Goal: Transaction & Acquisition: Book appointment/travel/reservation

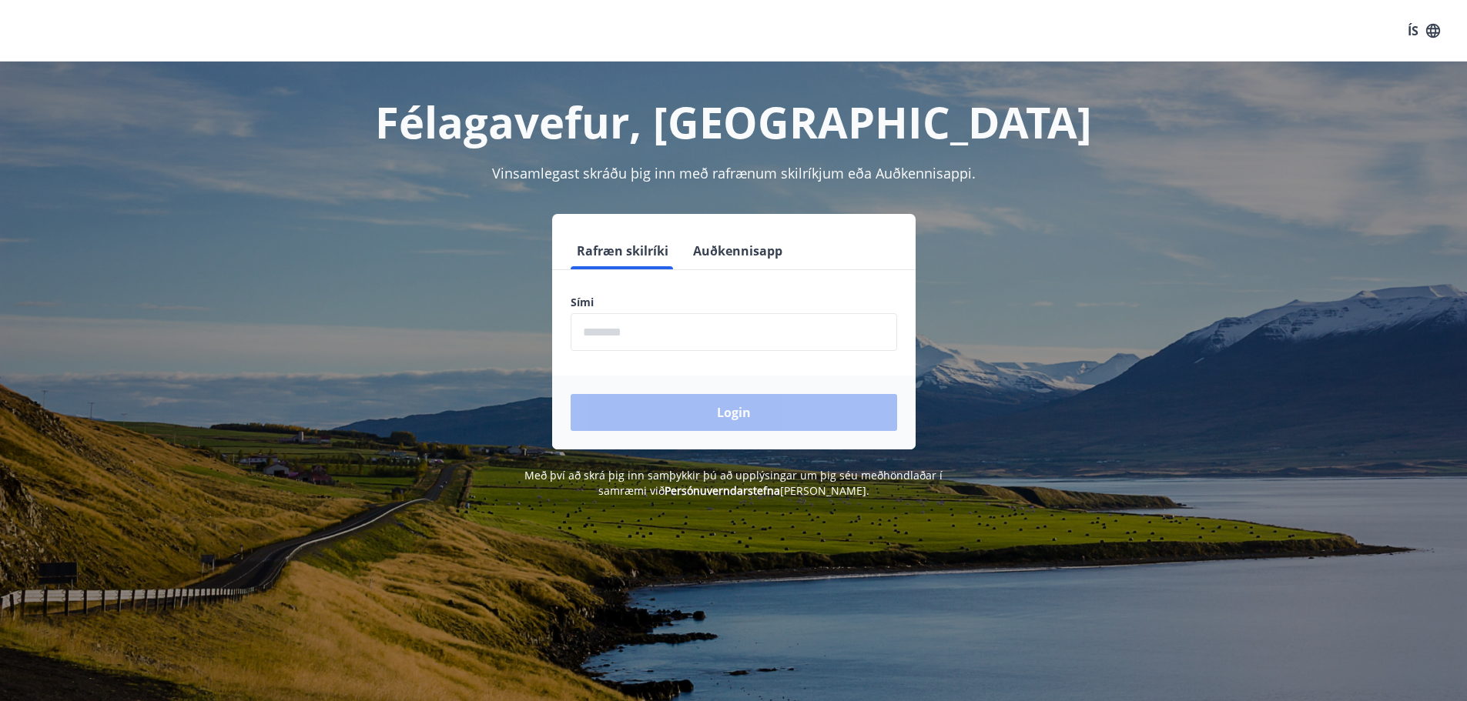
click at [614, 326] on input "phone" at bounding box center [733, 332] width 326 height 38
type input "********"
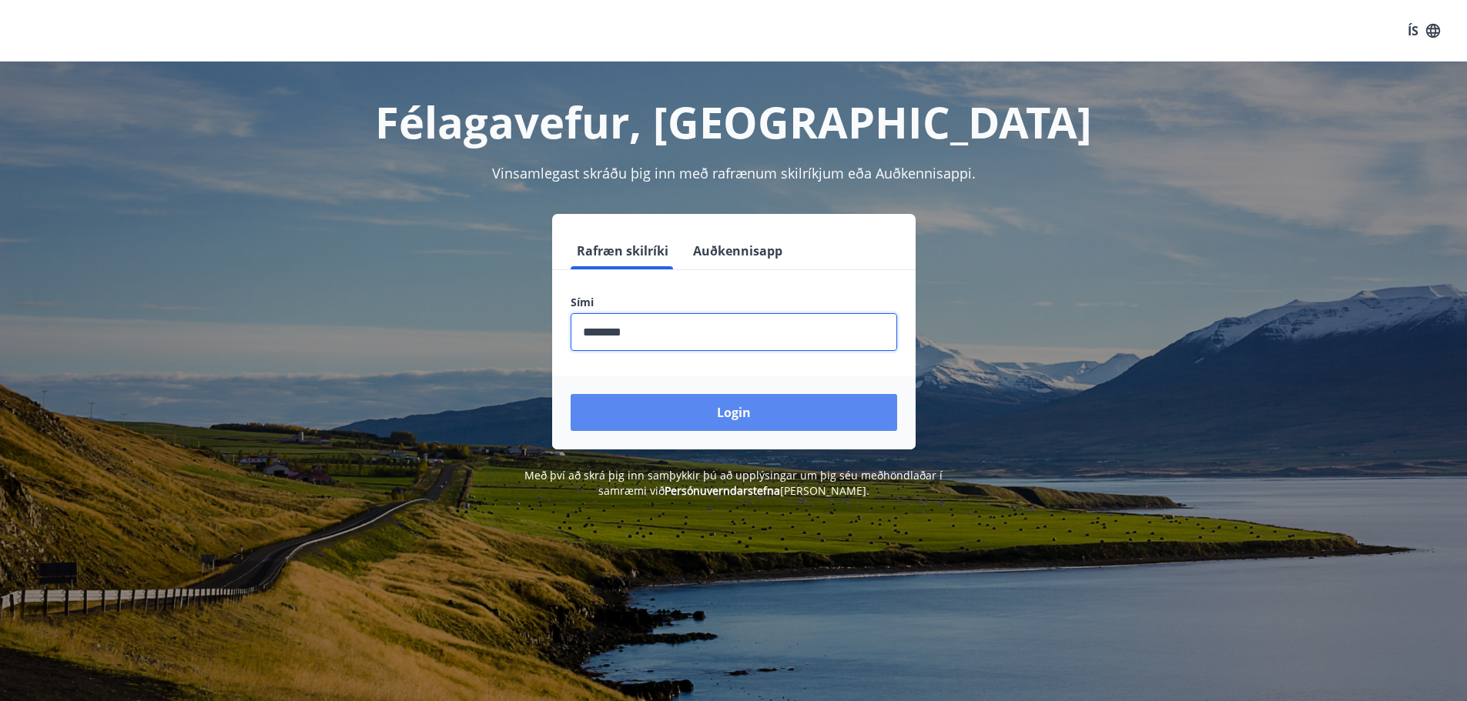
click at [746, 410] on button "Login" at bounding box center [733, 412] width 326 height 37
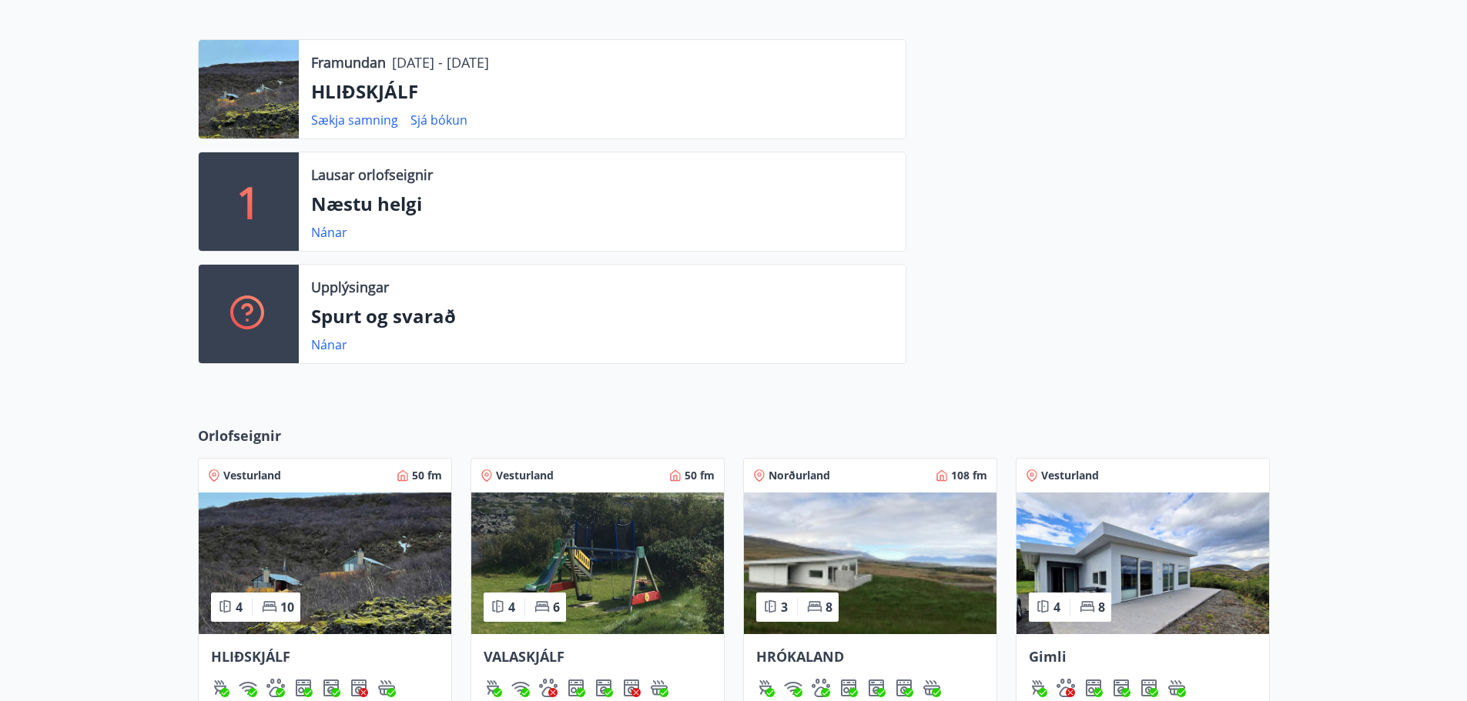
scroll to position [167, 0]
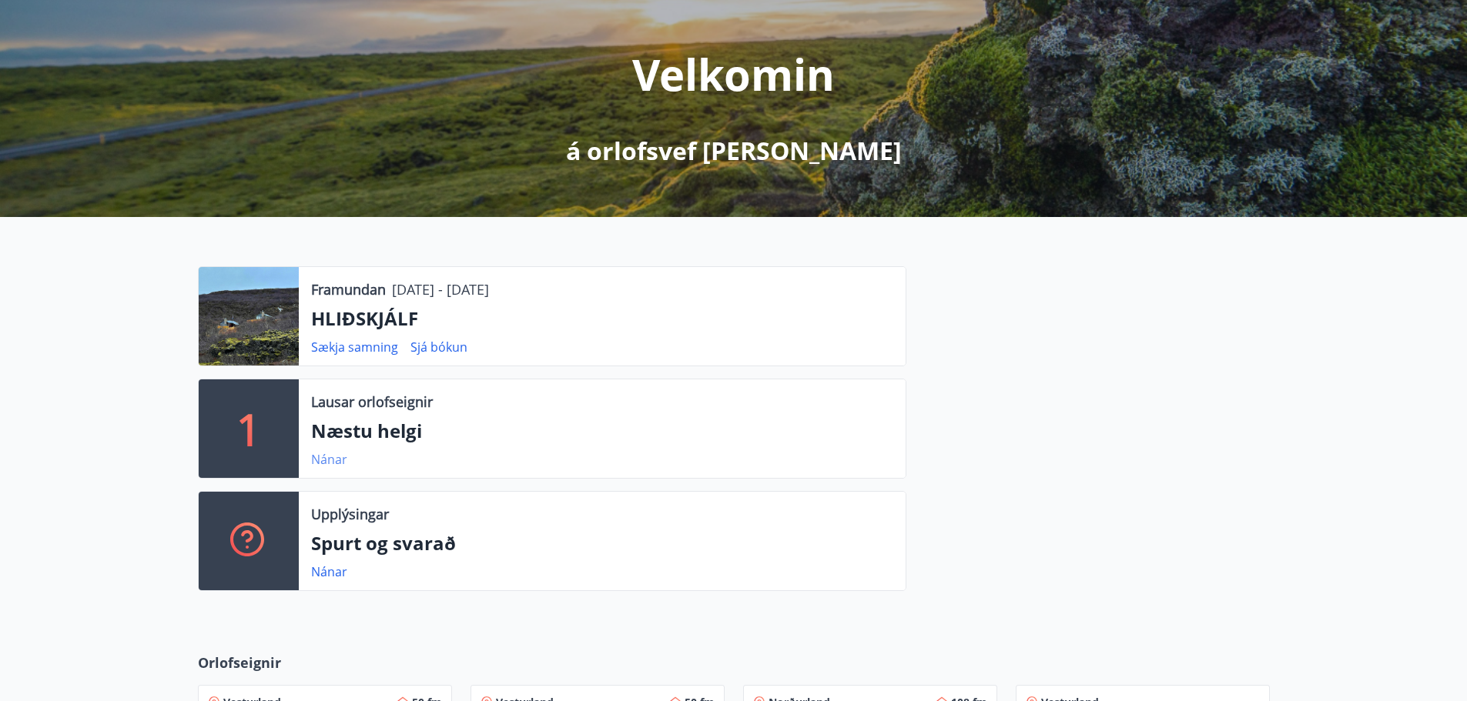
click at [333, 459] on link "Nánar" at bounding box center [329, 459] width 36 height 17
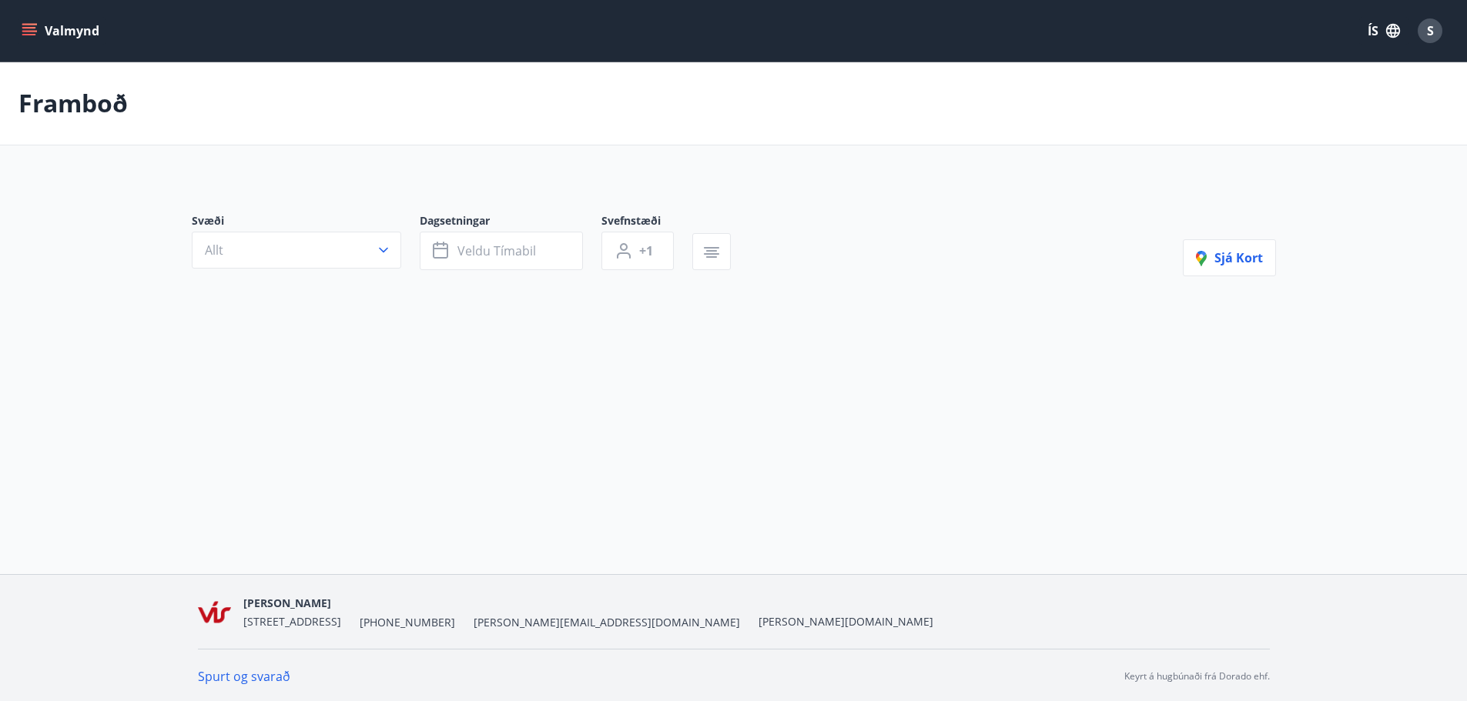
type input "*"
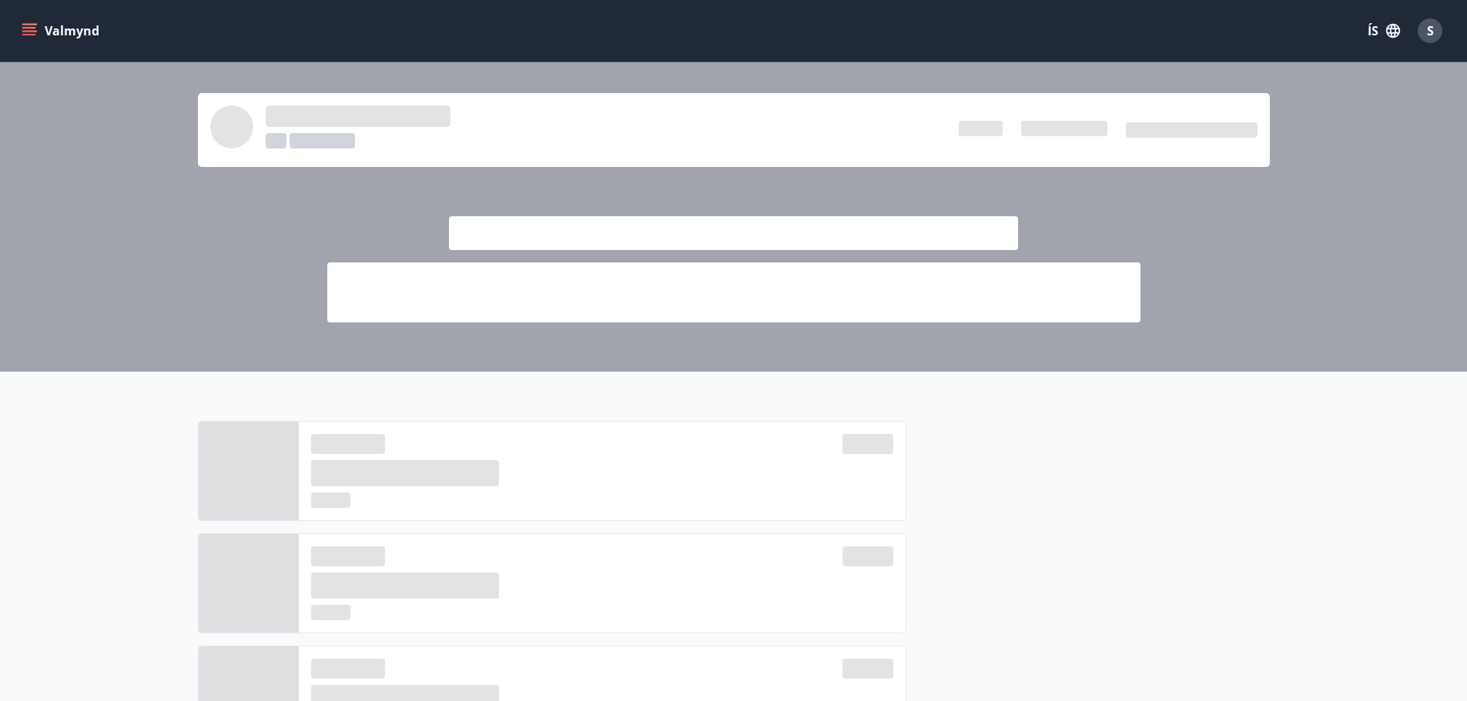
scroll to position [167, 0]
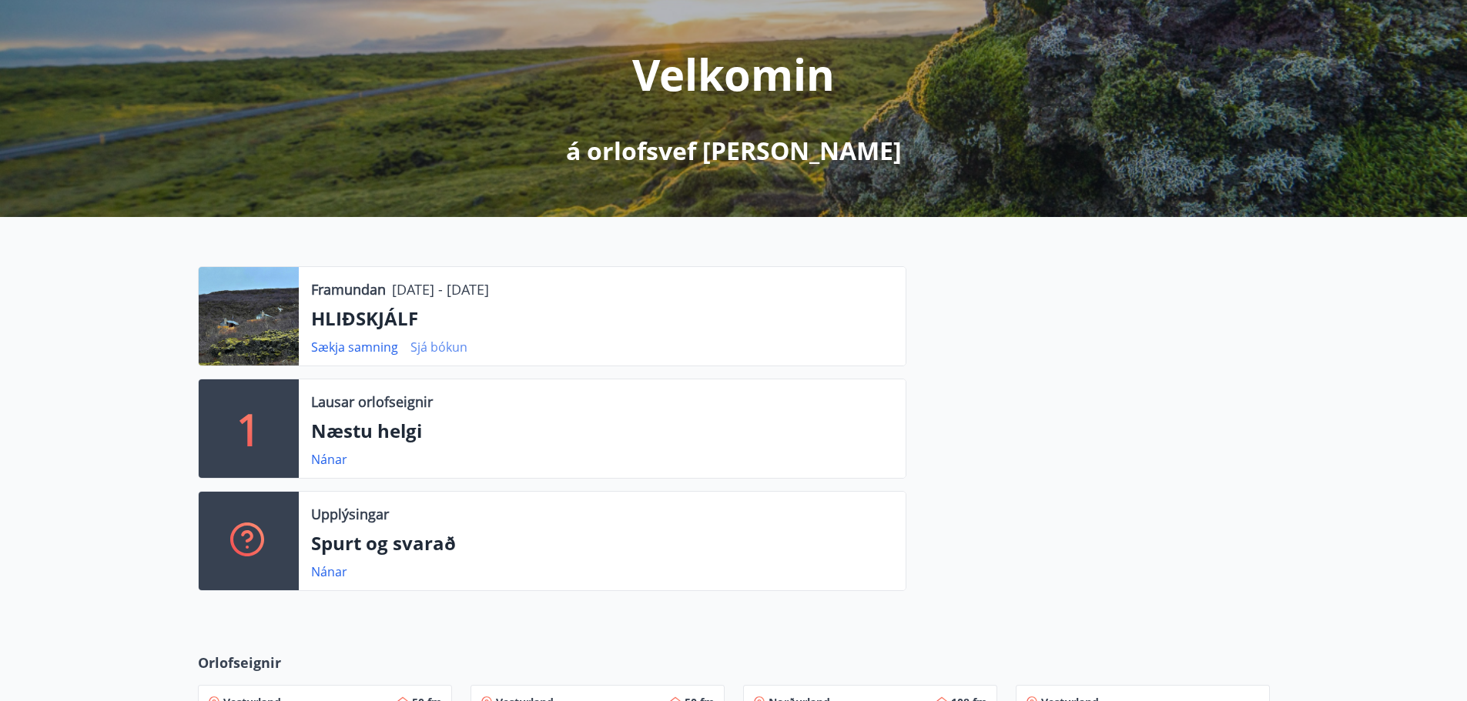
click at [440, 343] on link "Sjá bókun" at bounding box center [438, 347] width 57 height 17
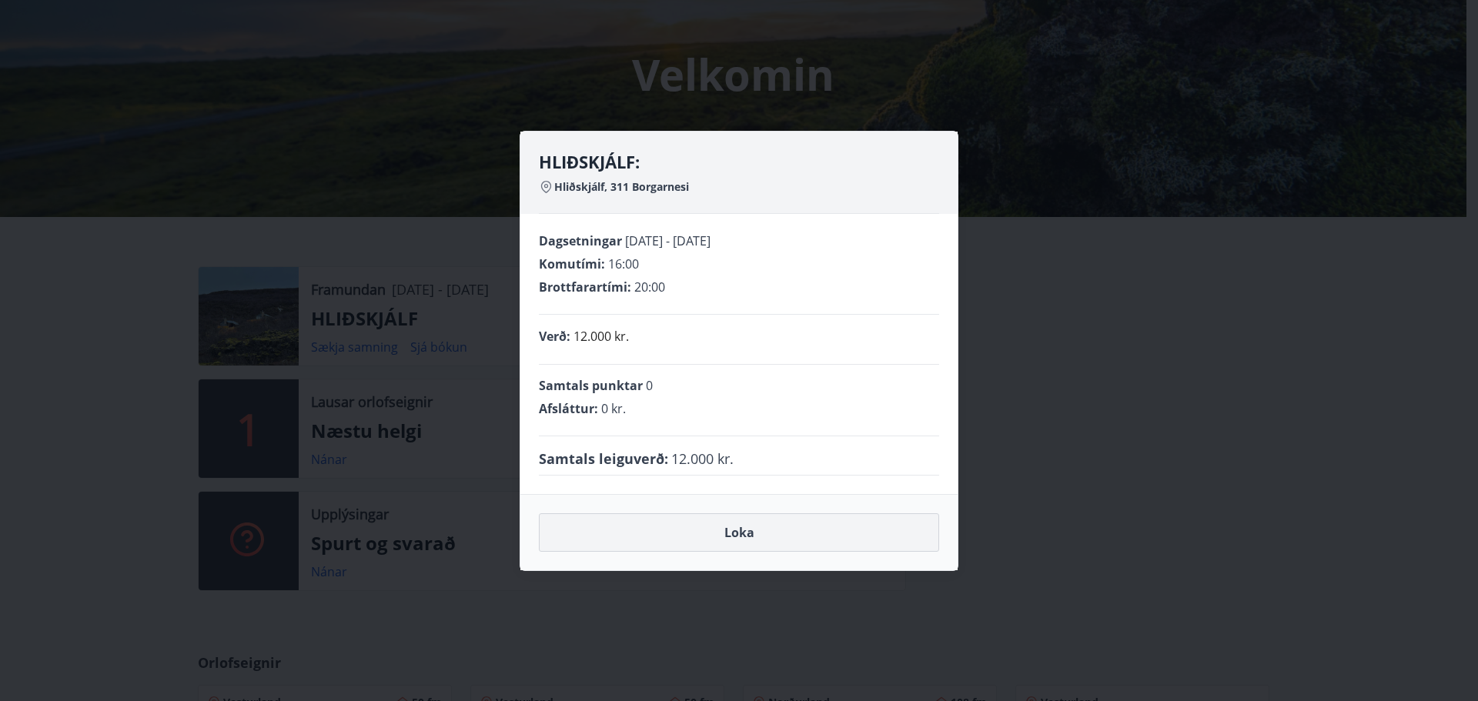
click at [747, 530] on button "Loka" at bounding box center [739, 532] width 400 height 38
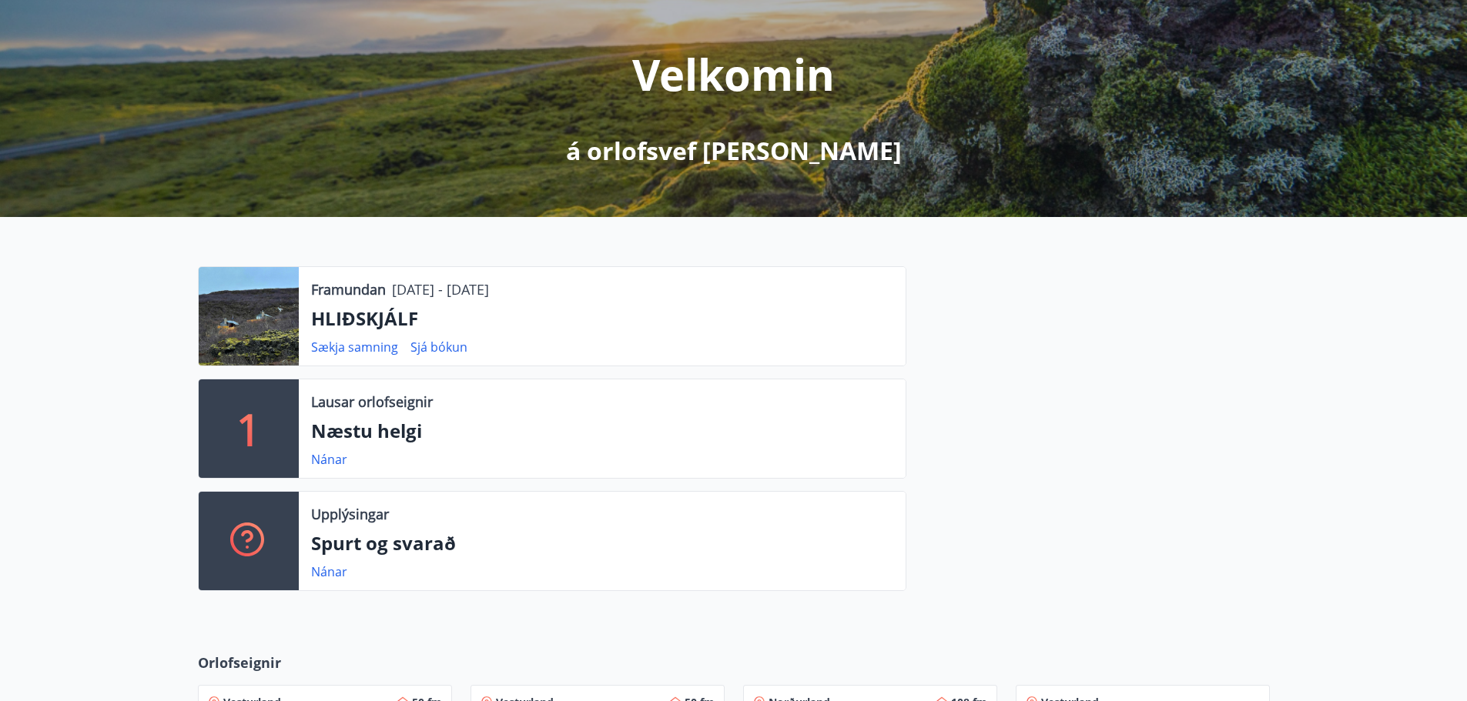
click at [1036, 463] on div at bounding box center [1087, 434] width 363 height 337
click at [323, 570] on link "Nánar" at bounding box center [329, 572] width 36 height 17
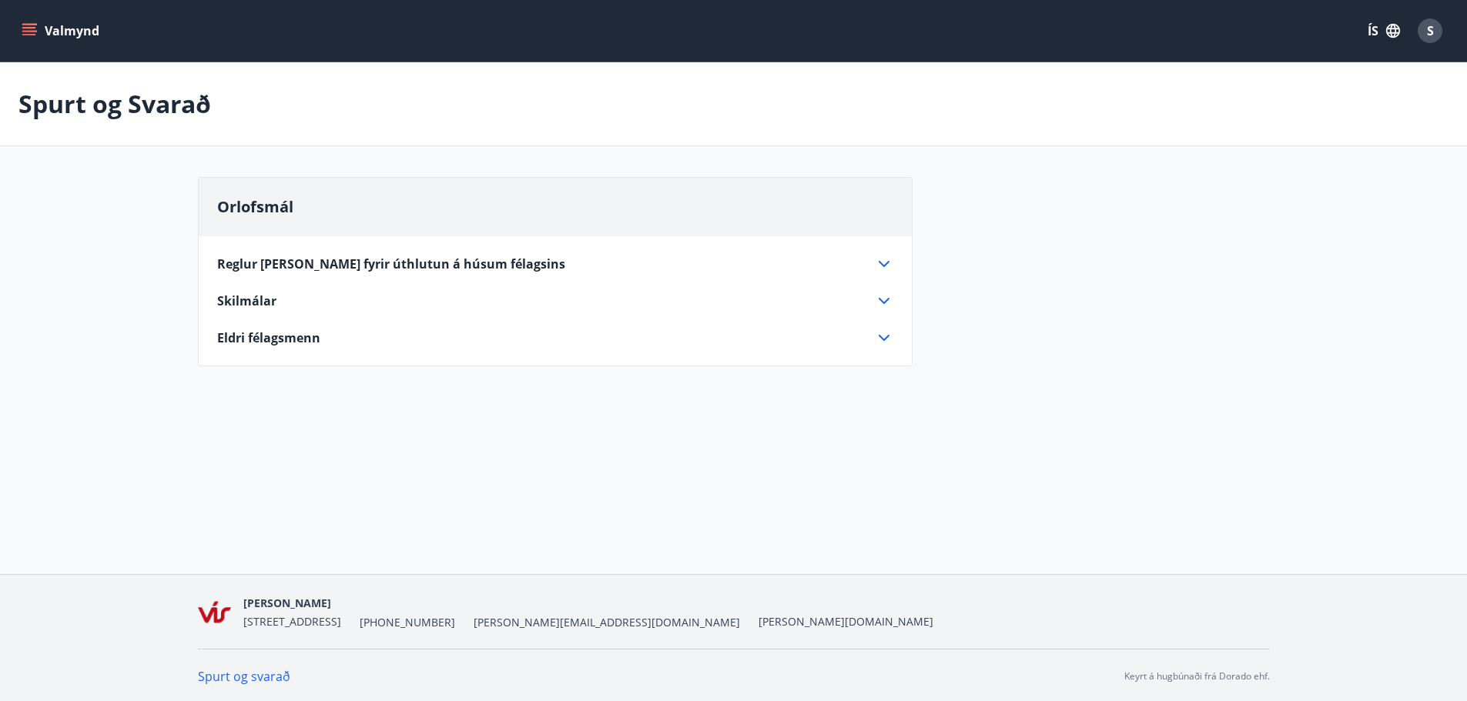
click at [883, 262] on icon at bounding box center [884, 264] width 18 height 18
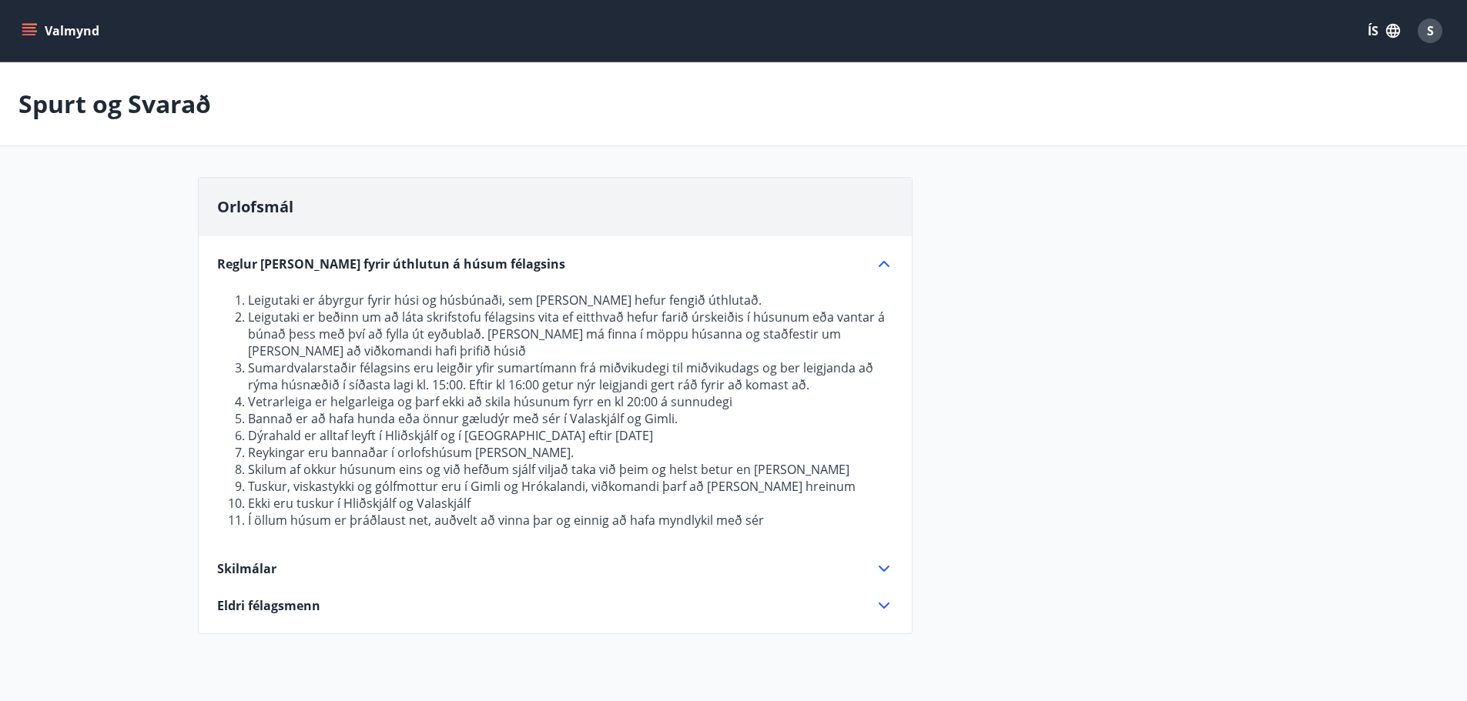
click at [882, 605] on icon at bounding box center [884, 606] width 18 height 18
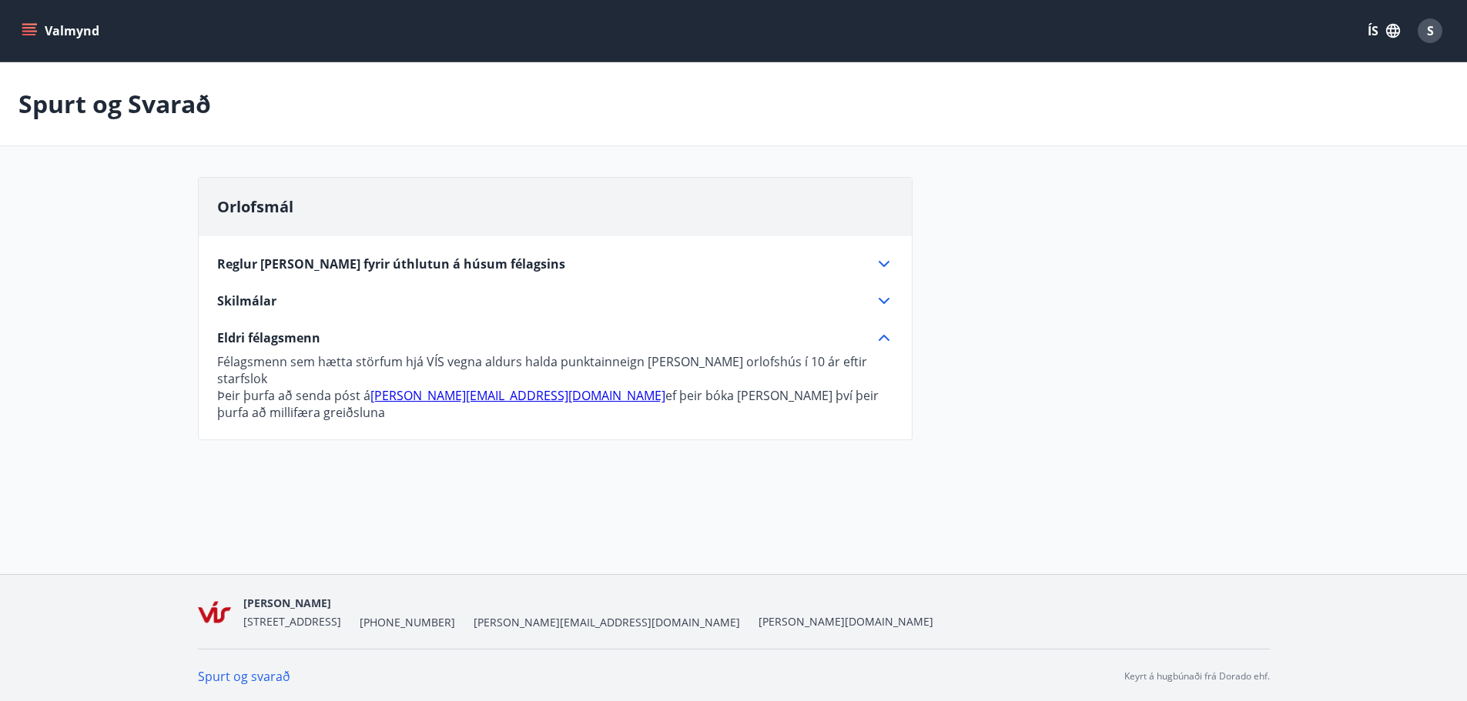
click at [880, 300] on icon at bounding box center [883, 301] width 11 height 6
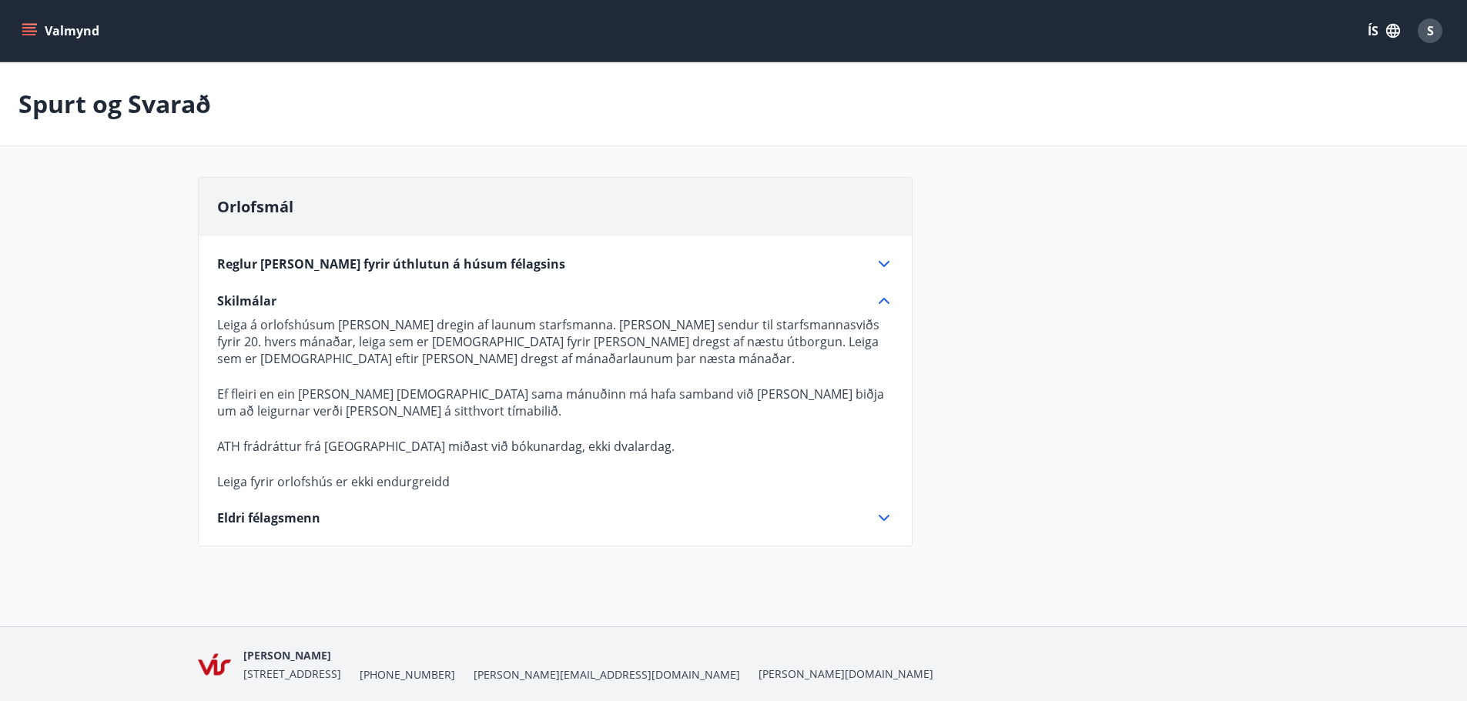
click at [881, 296] on icon at bounding box center [884, 301] width 18 height 18
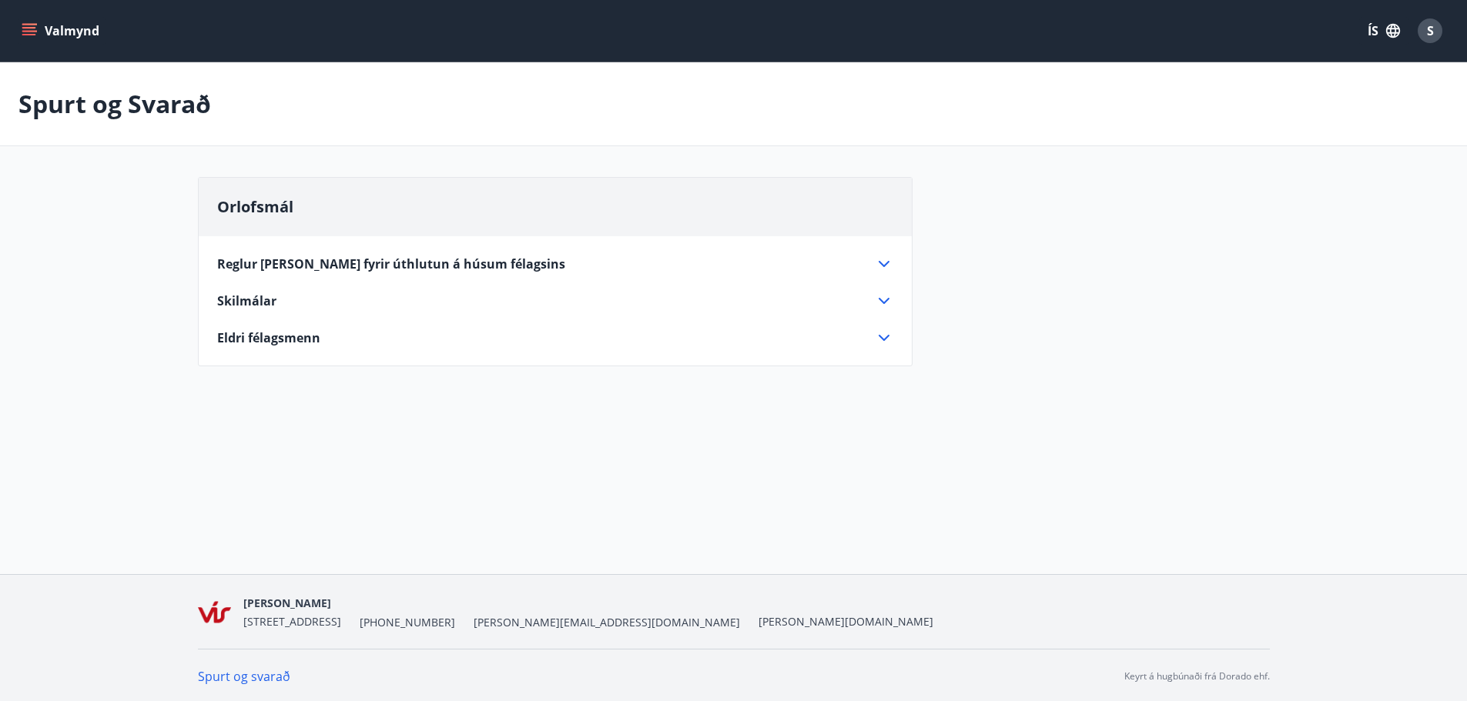
drag, startPoint x: 29, startPoint y: 34, endPoint x: 38, endPoint y: 34, distance: 8.5
click at [30, 34] on icon "menu" at bounding box center [29, 35] width 14 height 2
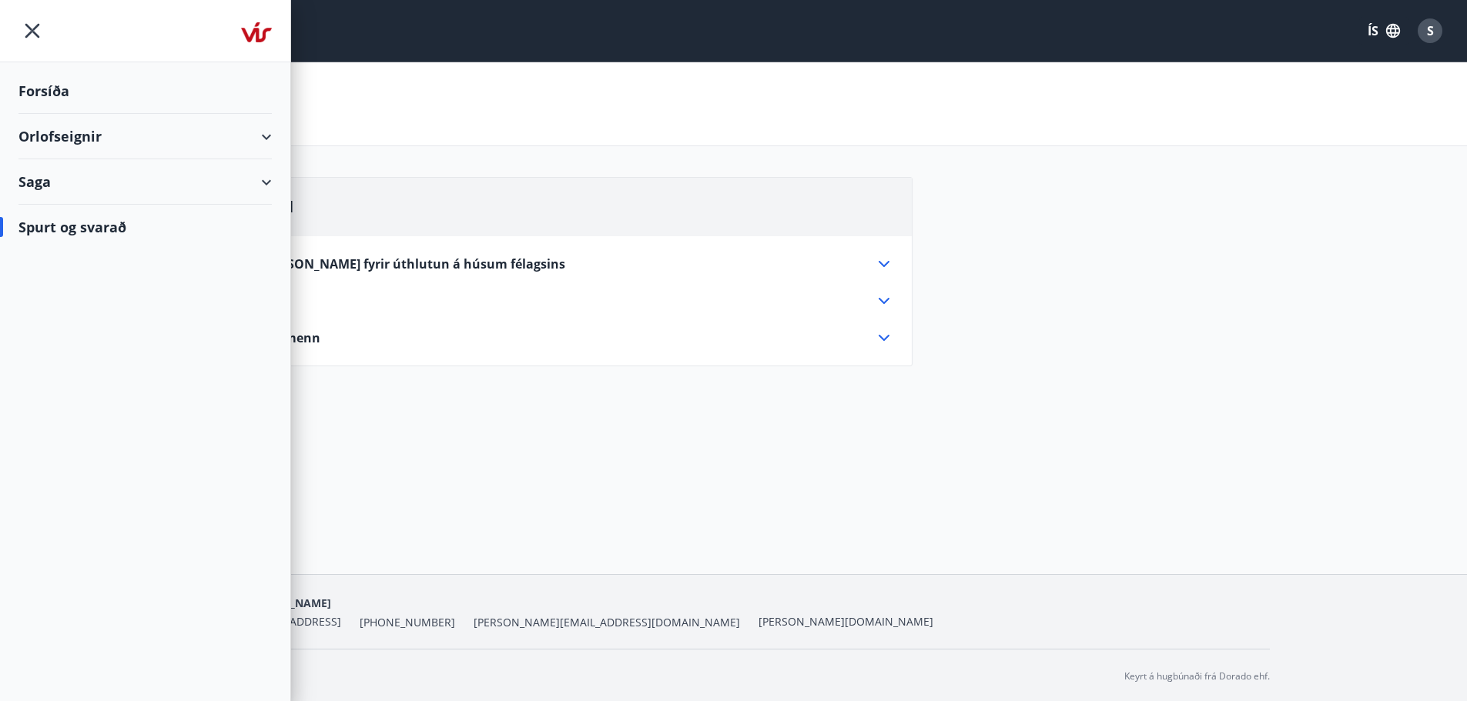
click at [263, 135] on div "Orlofseignir" at bounding box center [144, 136] width 253 height 45
click at [94, 209] on div "Bókunardagatal" at bounding box center [145, 208] width 229 height 32
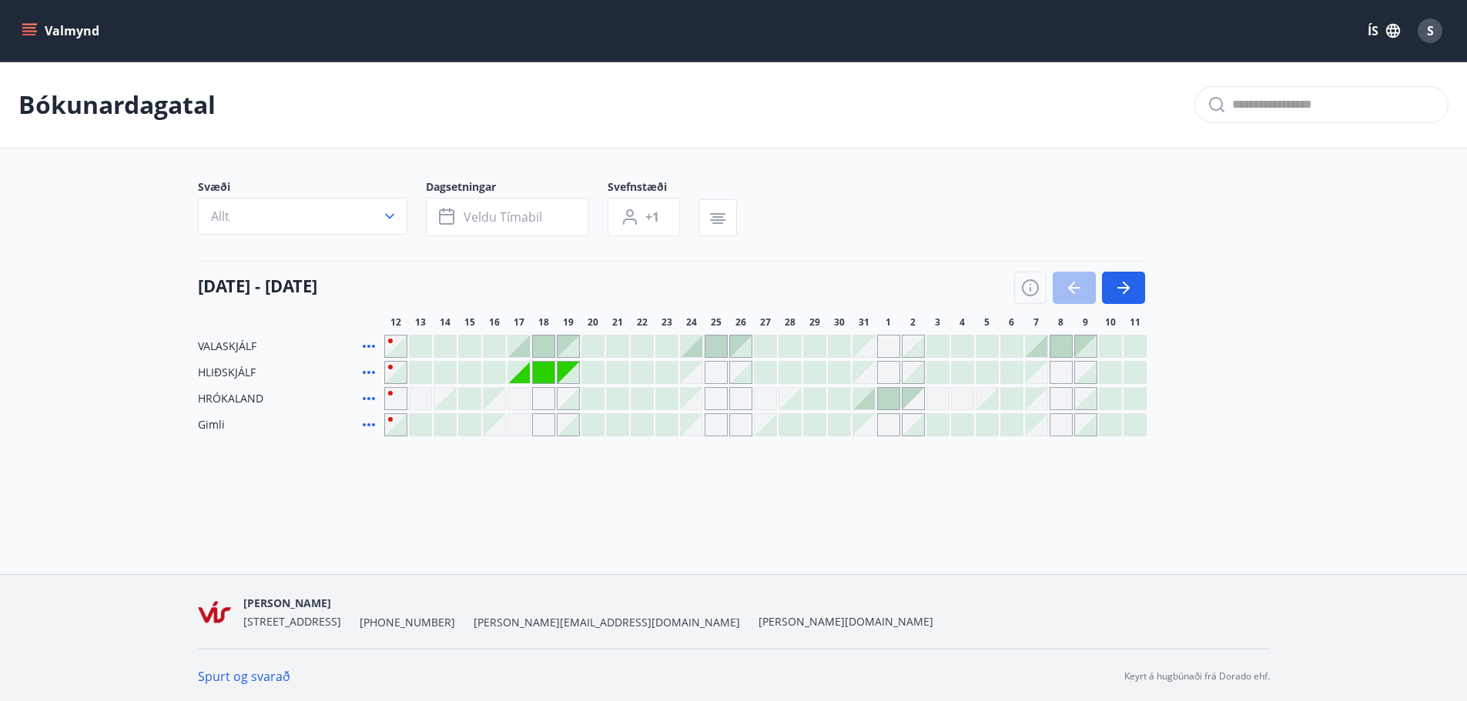
click at [591, 342] on div at bounding box center [593, 347] width 22 height 22
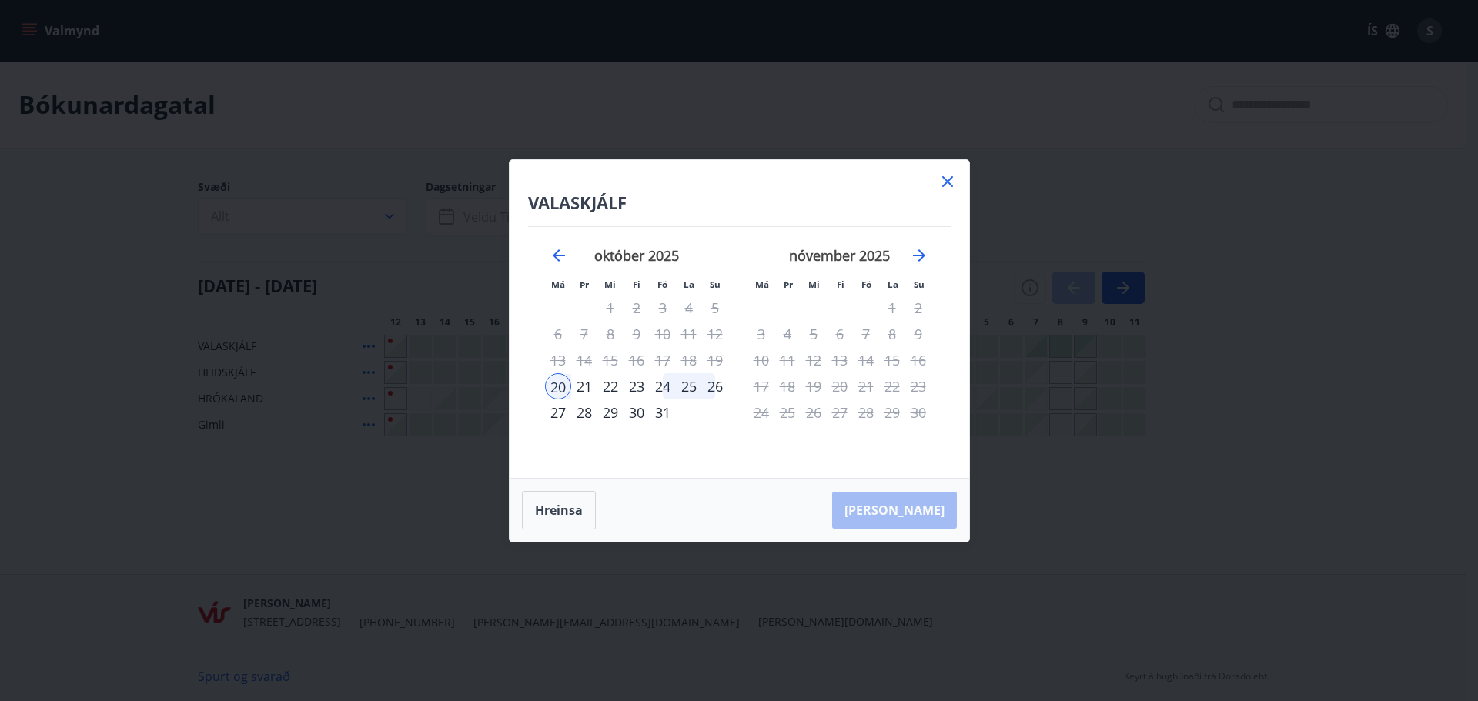
click at [612, 384] on div "22" at bounding box center [610, 386] width 26 height 26
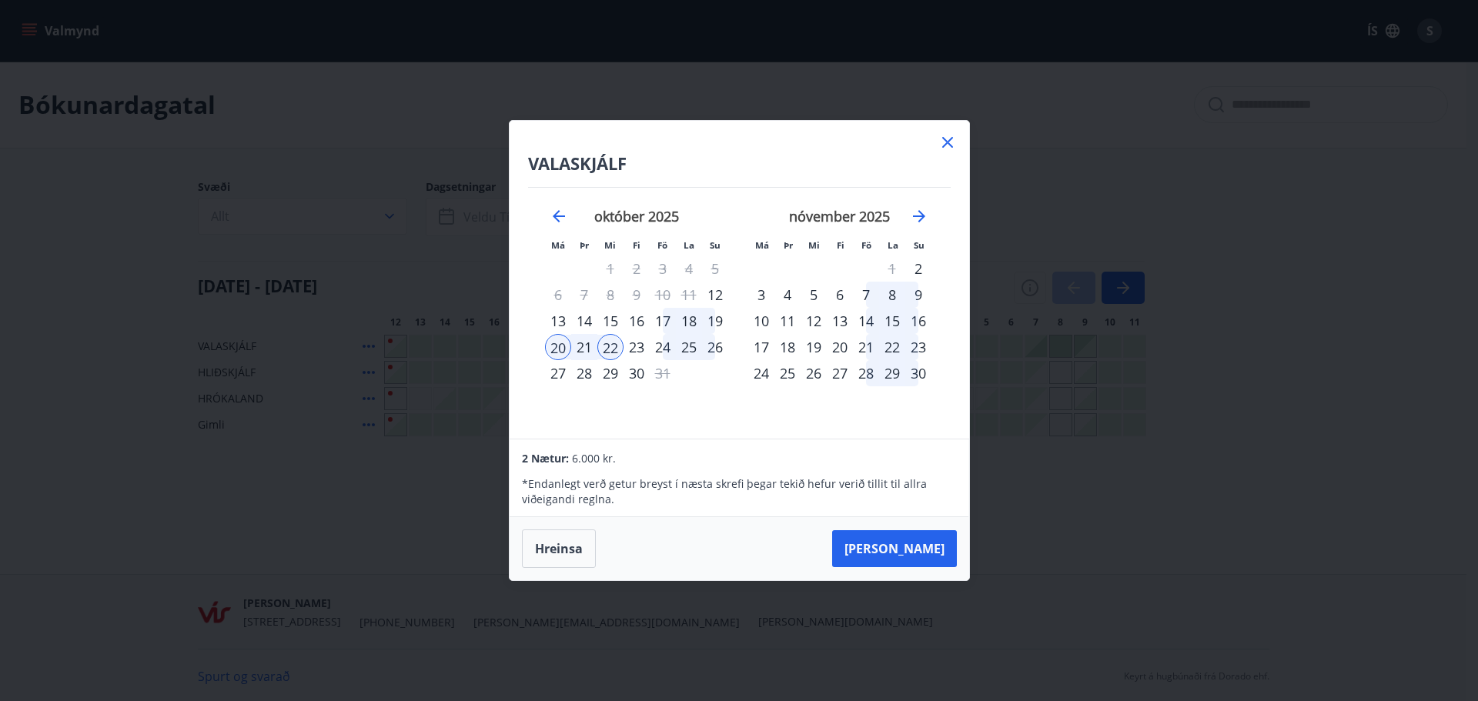
click at [578, 349] on div "21" at bounding box center [584, 347] width 26 height 26
click at [560, 350] on div "20" at bounding box center [558, 347] width 26 height 26
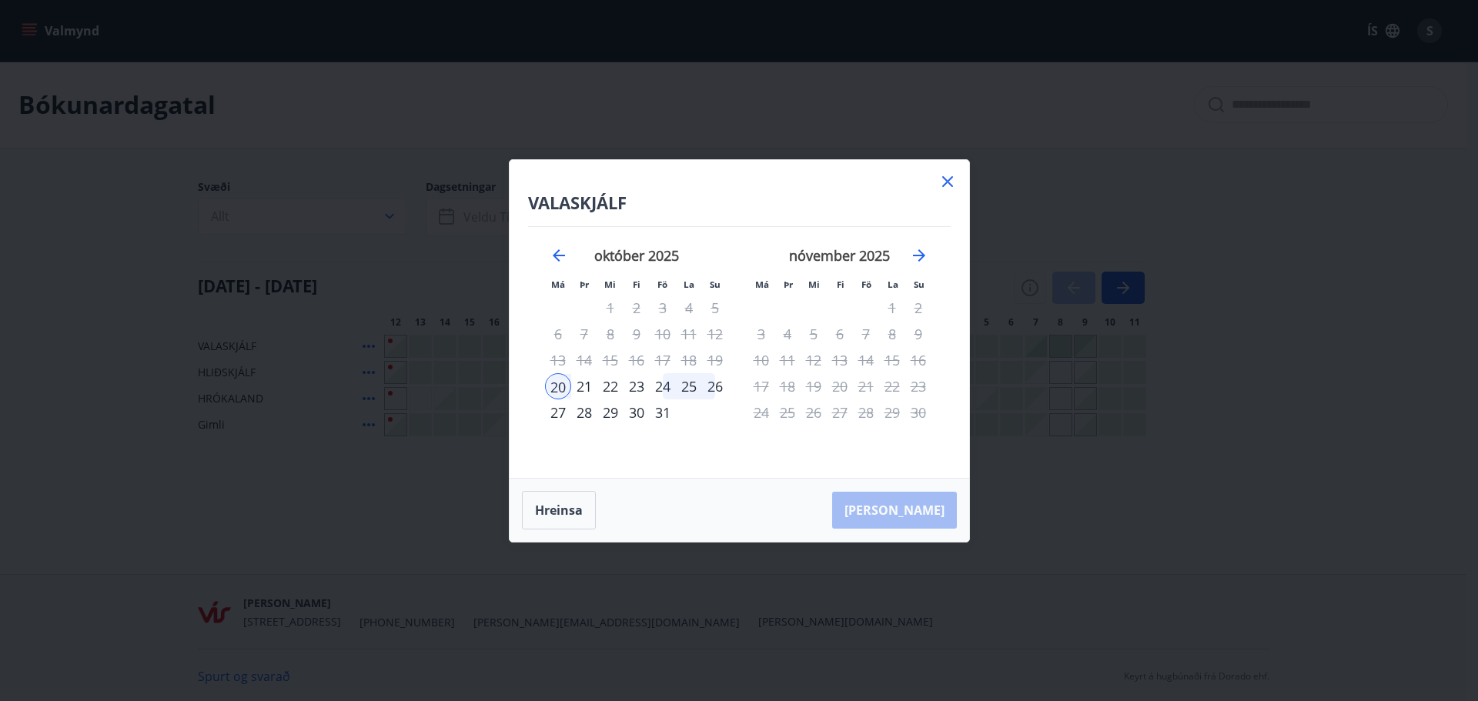
click at [563, 386] on div "20" at bounding box center [558, 386] width 26 height 26
click at [577, 385] on div "21" at bounding box center [584, 386] width 26 height 26
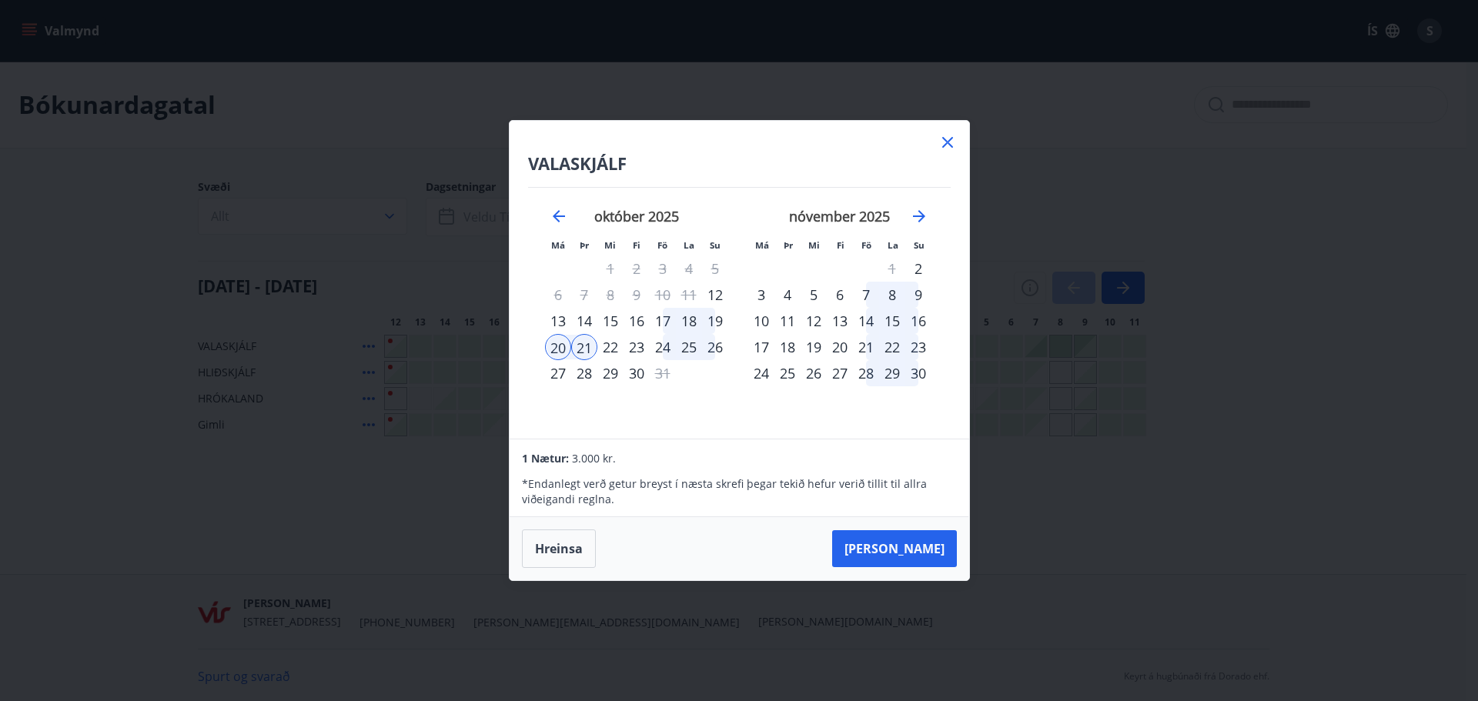
click at [718, 318] on div "19" at bounding box center [715, 321] width 26 height 26
click at [565, 351] on tr "20 21 22 23 24 25 26" at bounding box center [636, 347] width 183 height 26
click at [554, 352] on div "20" at bounding box center [558, 347] width 26 height 26
click at [911, 544] on button "[PERSON_NAME]" at bounding box center [894, 548] width 125 height 37
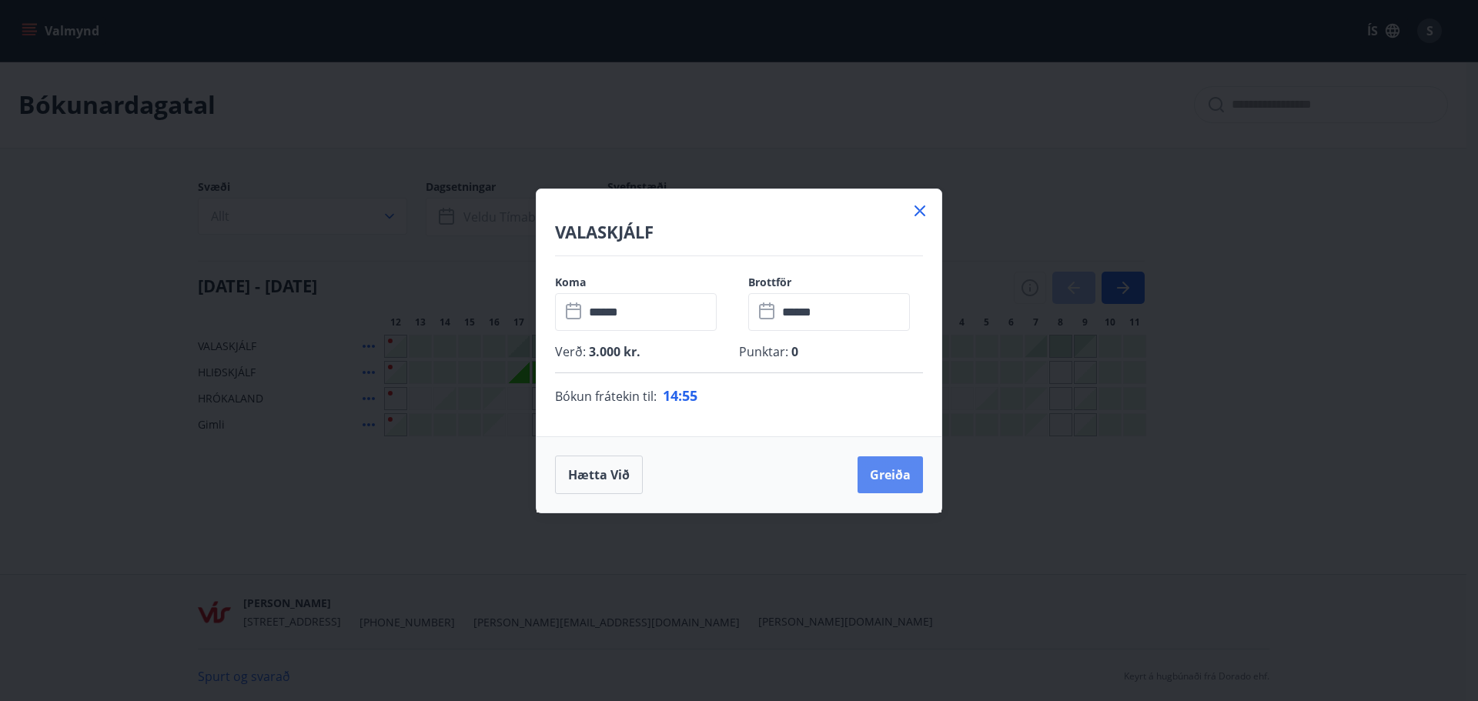
click at [899, 473] on button "Greiða" at bounding box center [890, 475] width 65 height 37
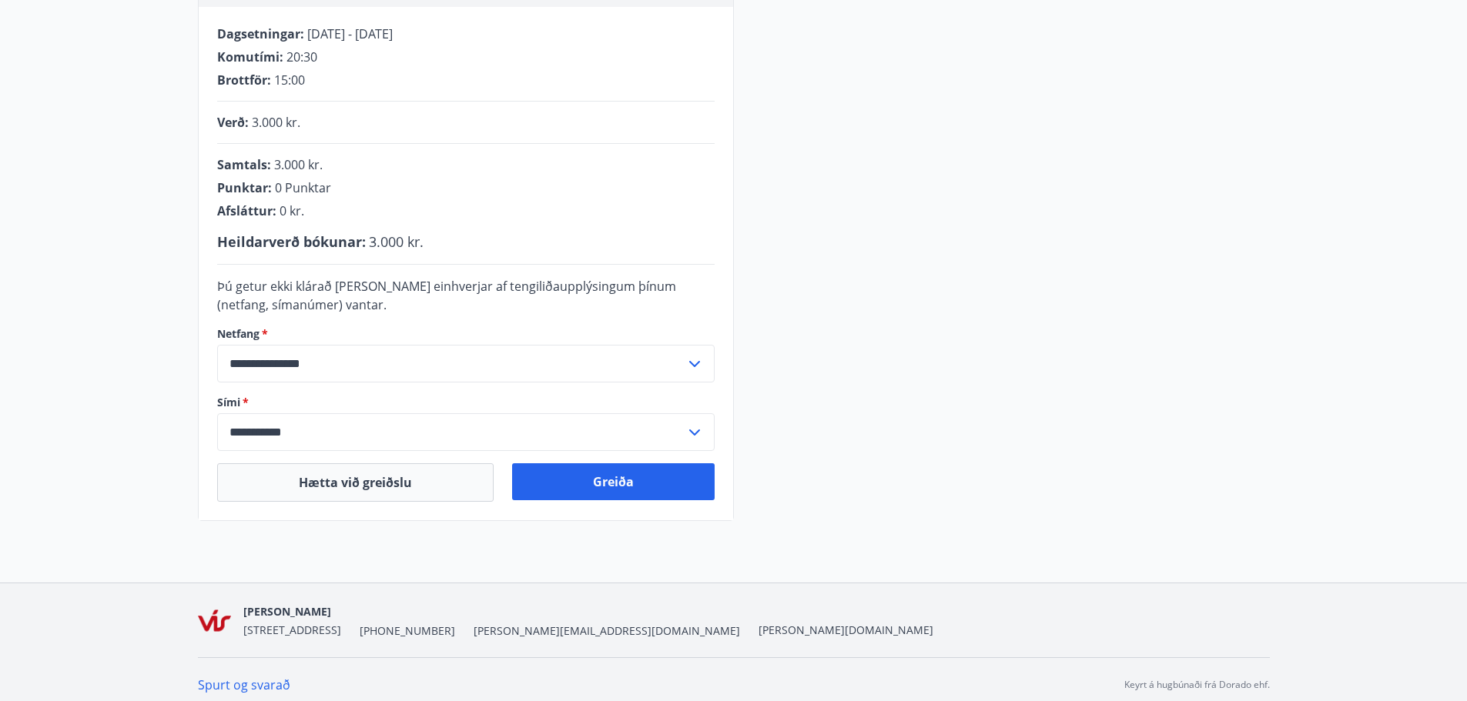
scroll to position [317, 0]
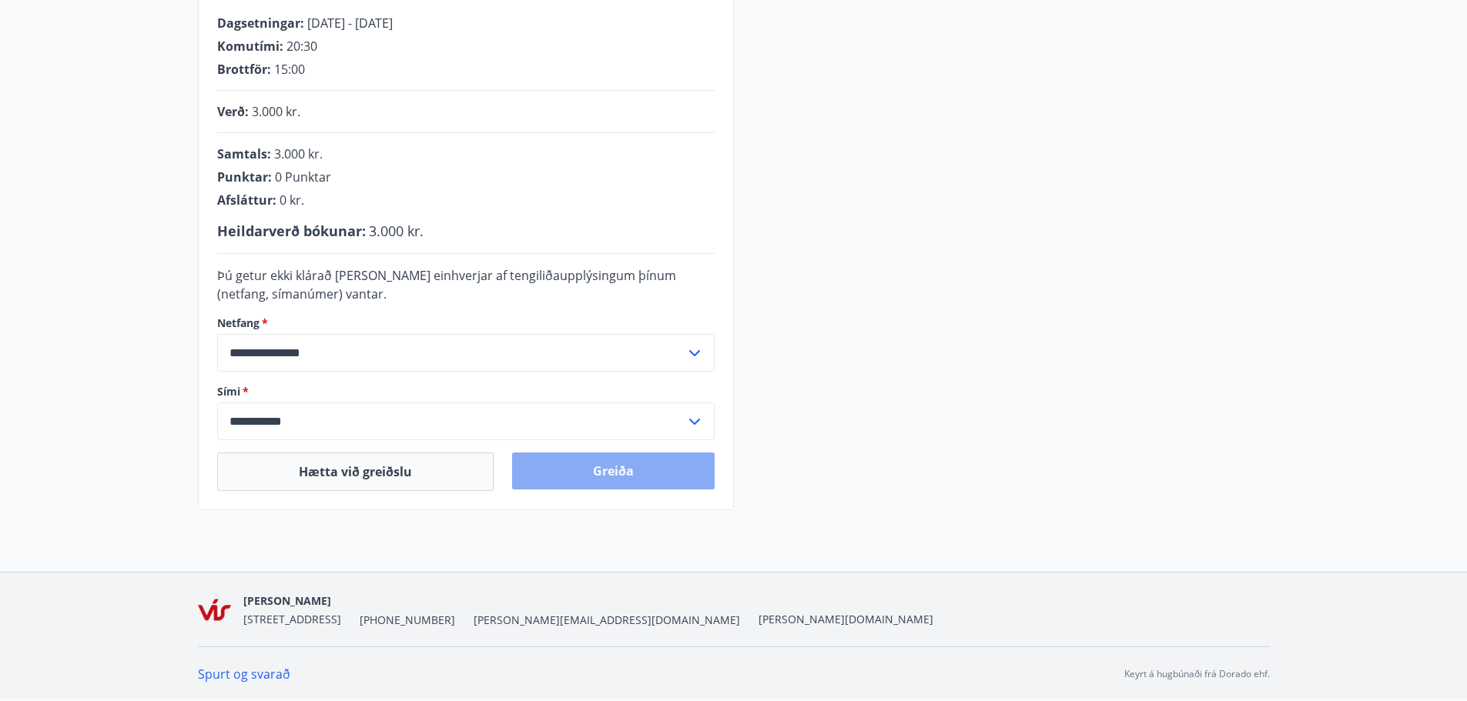
click at [612, 464] on button "Greiða" at bounding box center [613, 471] width 202 height 37
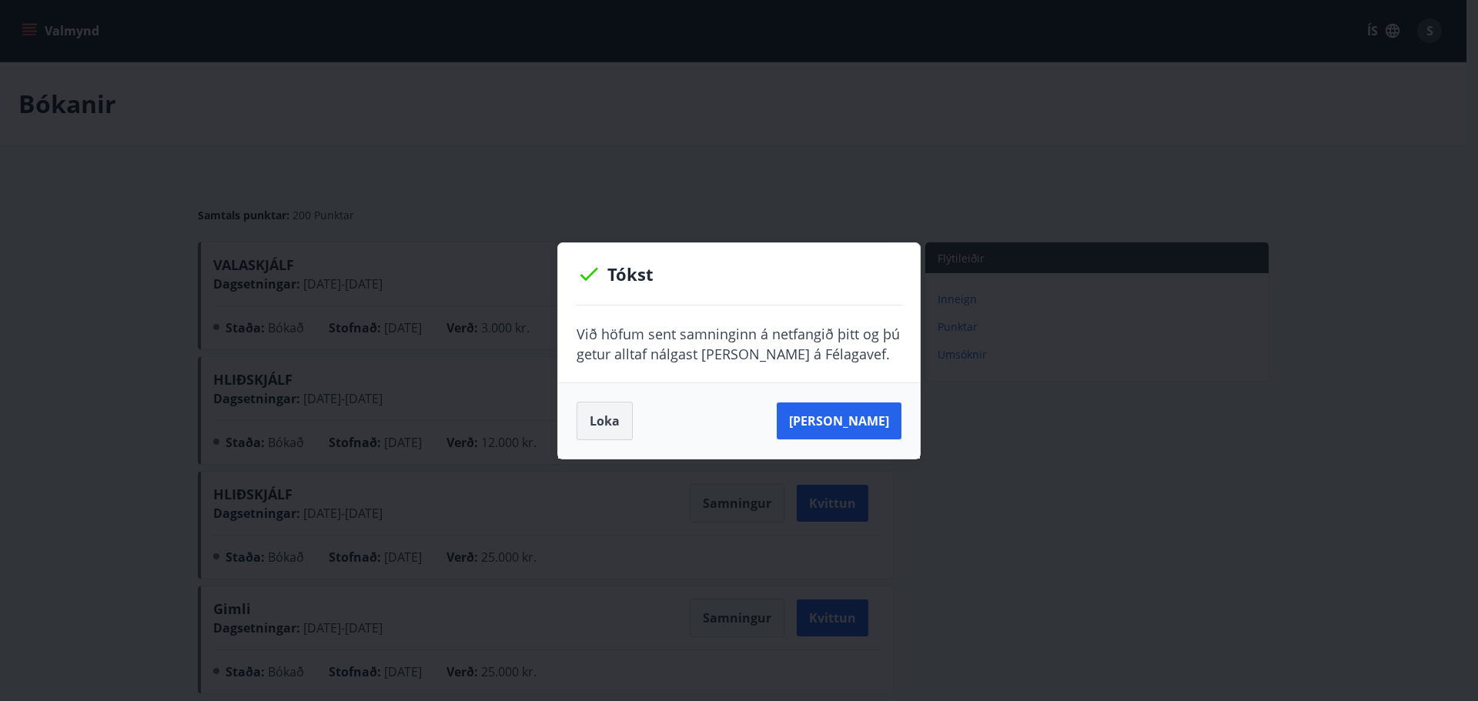
click at [604, 422] on button "Loka" at bounding box center [605, 421] width 56 height 38
